Goal: Information Seeking & Learning: Find specific fact

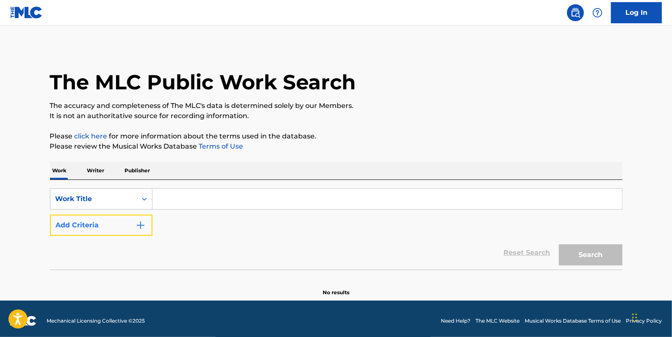
click at [121, 218] on button "Add Criteria" at bounding box center [101, 225] width 103 height 21
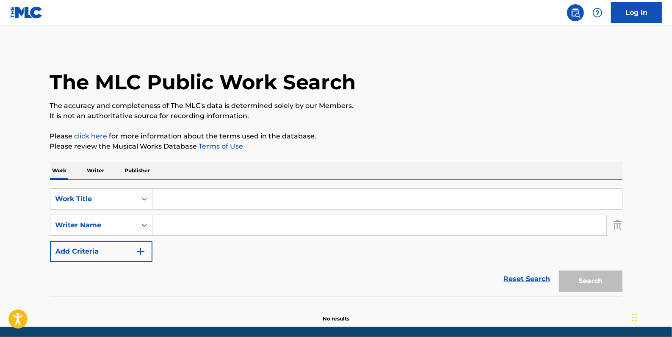
paste input "[PERSON_NAME]"
type input "[PERSON_NAME]"
paste input "RAIN"
type input "RAIN"
click at [581, 278] on button "Search" at bounding box center [591, 281] width 64 height 21
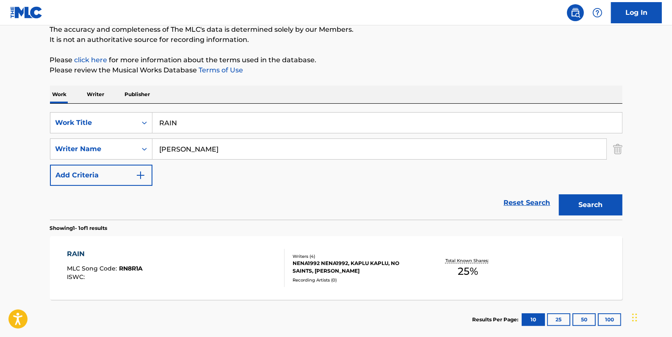
scroll to position [77, 0]
drag, startPoint x: 208, startPoint y: 119, endPoint x: 125, endPoint y: 119, distance: 83.5
click at [125, 119] on div "SearchWithCriteria8d72ac01-2371-49d0-a4c8-fb42d6120e9e Work Title RAIN" at bounding box center [336, 122] width 573 height 21
paste input "BLACK BELT"
type input "BLACK BELT"
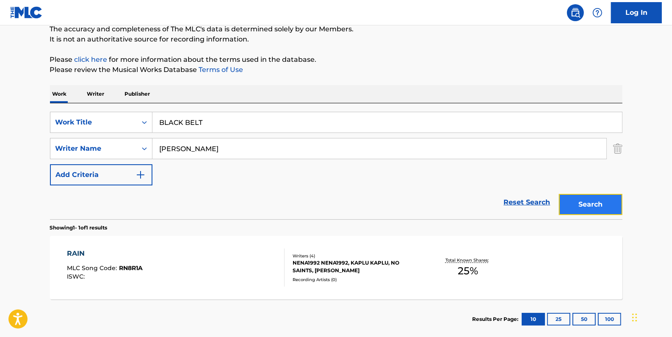
click at [572, 201] on button "Search" at bounding box center [591, 204] width 64 height 21
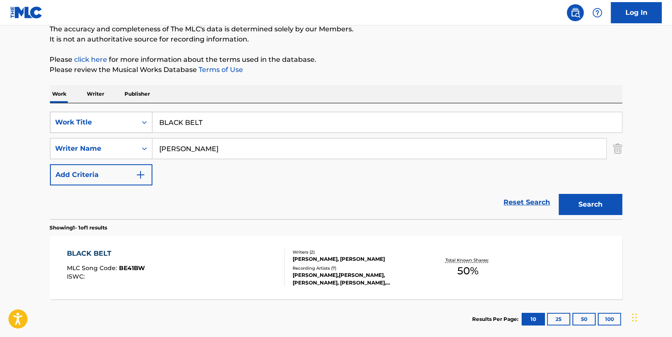
drag, startPoint x: 225, startPoint y: 119, endPoint x: 137, endPoint y: 113, distance: 88.4
click at [141, 119] on div "SearchWithCriteria8d72ac01-2371-49d0-a4c8-fb42d6120e9e Work Title BLACK BELT" at bounding box center [336, 122] width 573 height 21
drag, startPoint x: 198, startPoint y: 123, endPoint x: 193, endPoint y: 122, distance: 4.7
paste input "LANDSLIDE"
type input "LANDSLIDE"
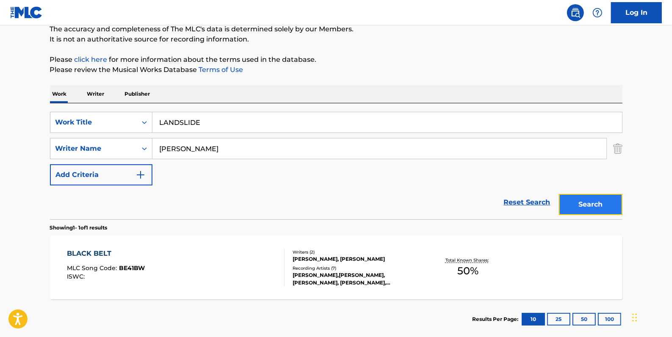
click at [576, 205] on button "Search" at bounding box center [591, 204] width 64 height 21
drag, startPoint x: 220, startPoint y: 127, endPoint x: 150, endPoint y: 117, distance: 70.6
click at [150, 117] on div "SearchWithCriteria8d72ac01-2371-49d0-a4c8-fb42d6120e9e Work Title LANDSLIDE" at bounding box center [336, 122] width 573 height 21
paste input "FALLING IN REVERSE"
type input "FALLING IN REVERSE"
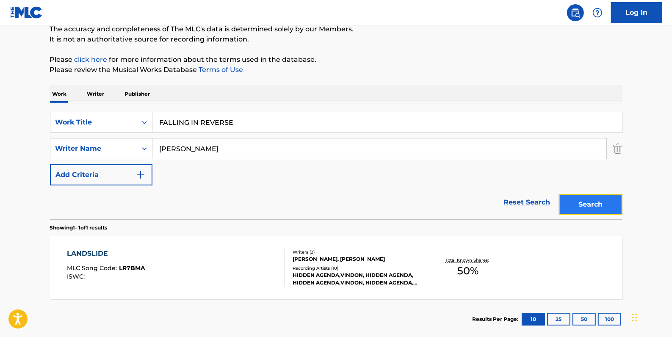
click at [592, 206] on button "Search" at bounding box center [591, 204] width 64 height 21
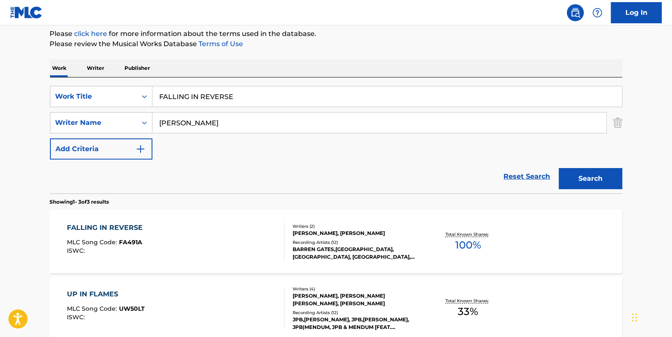
scroll to position [115, 0]
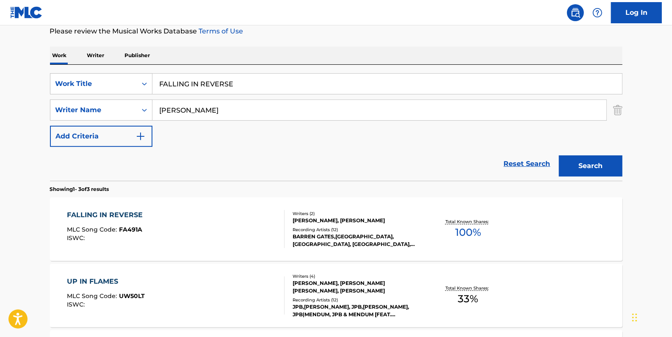
drag, startPoint x: 245, startPoint y: 81, endPoint x: 155, endPoint y: 83, distance: 90.3
click at [155, 83] on input "FALLING IN REVERSE" at bounding box center [388, 84] width 470 height 20
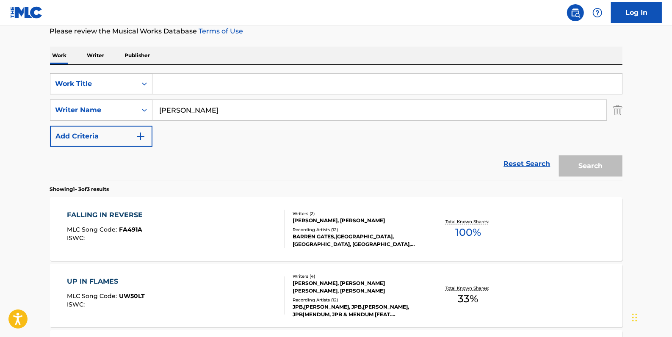
paste input "LURKIN"
type input "LURKIN"
click at [589, 164] on button "Search" at bounding box center [591, 166] width 64 height 21
